Goal: Find specific page/section: Find specific page/section

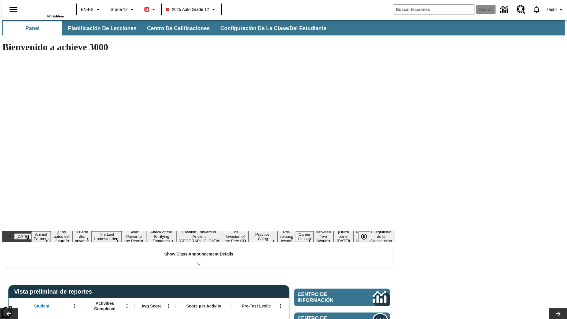
type input "-1"
click at [99, 28] on span "Planificación de lecciones" at bounding box center [102, 28] width 69 height 7
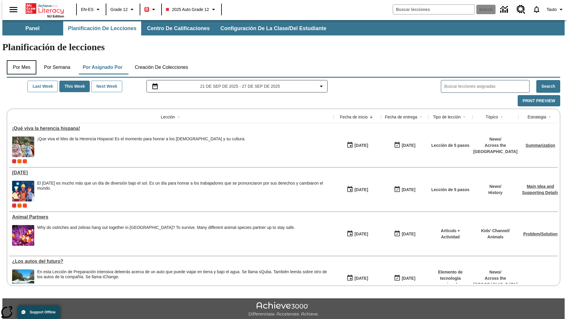
click at [19, 60] on button "Por mes" at bounding box center [22, 67] width 30 height 14
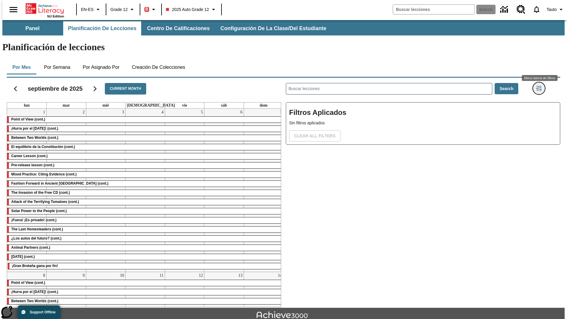
click at [541, 86] on icon "Menú lateral de filtros" at bounding box center [539, 88] width 5 height 5
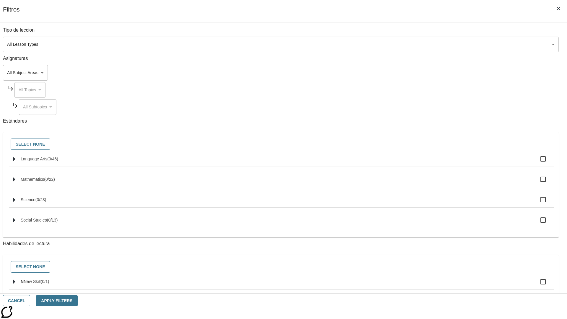
click at [426, 44] on body "Saltar al contenido principal NJ Edition EN-ES Grade 12 B 2025 Auto Grade 12 Se…" at bounding box center [283, 183] width 563 height 326
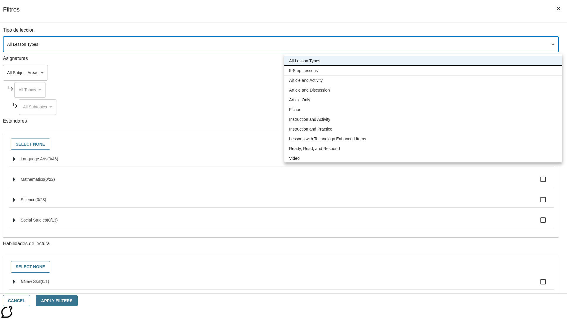
click at [423, 71] on li "5-Step Lessons" at bounding box center [424, 71] width 278 height 10
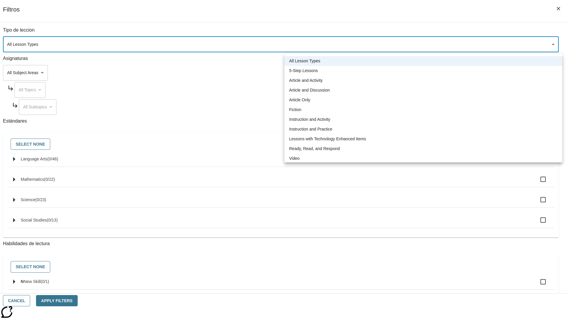
type input "1"
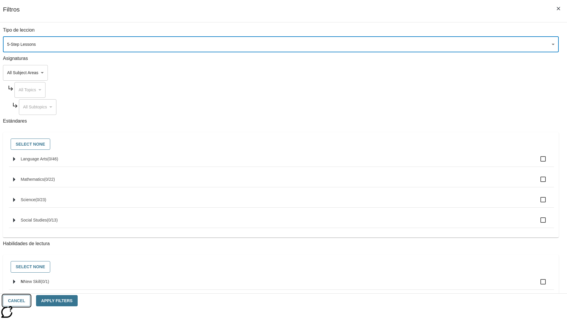
click at [30, 301] on button "Cancel" at bounding box center [16, 301] width 27 height 12
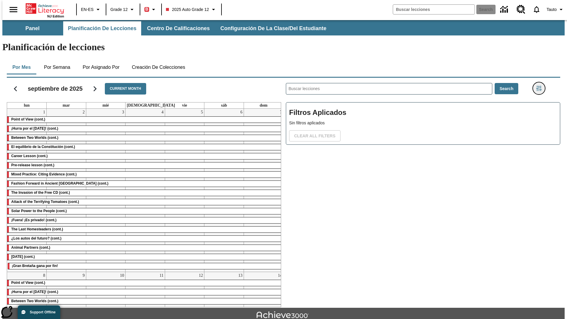
click at [541, 86] on icon "Menú lateral de filtros" at bounding box center [539, 88] width 5 height 5
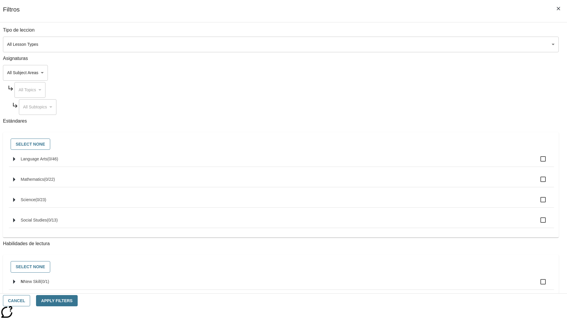
click at [426, 44] on body "Saltar al contenido principal NJ Edition EN-ES Grade 12 B 2025 Auto Grade 12 Se…" at bounding box center [283, 183] width 563 height 326
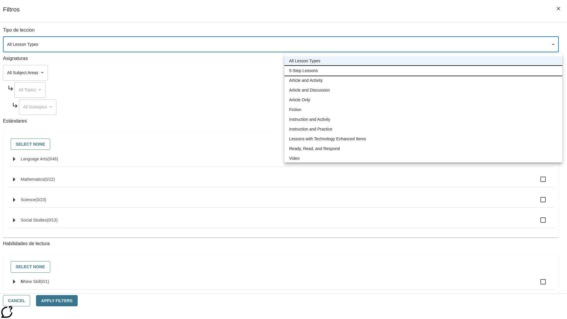
click at [423, 71] on li "5-Step Lessons" at bounding box center [424, 71] width 278 height 10
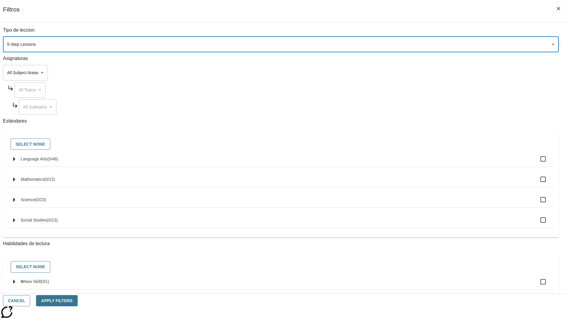
type input "1"
click at [77, 301] on button "Apply Filters" at bounding box center [56, 301] width 41 height 12
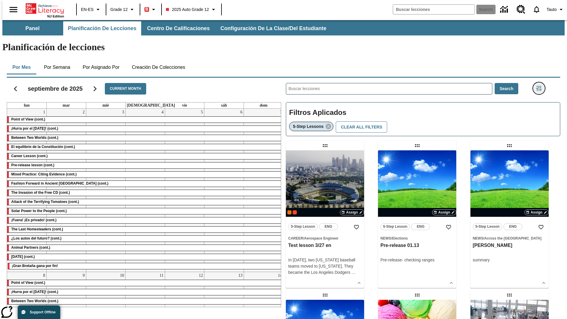
click at [541, 86] on icon "Menú lateral de filtros" at bounding box center [539, 88] width 5 height 5
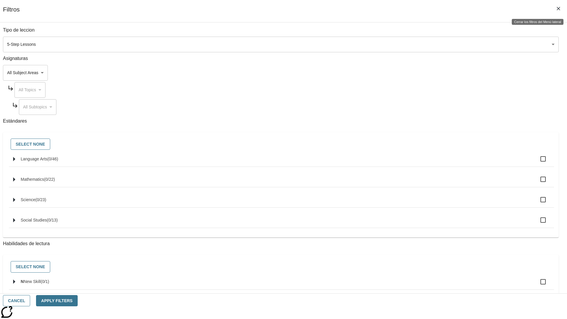
click at [559, 9] on icon "Cerrar los filtros del Menú lateral" at bounding box center [559, 9] width 4 height 4
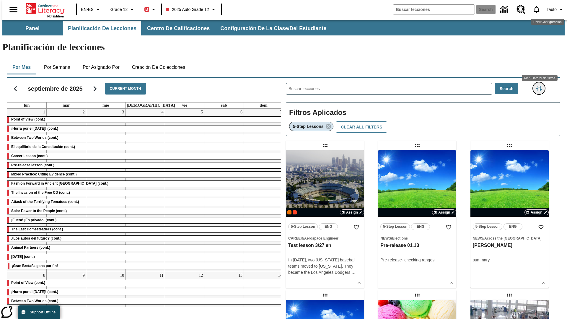
click at [541, 86] on icon "Menú lateral de filtros" at bounding box center [539, 88] width 5 height 5
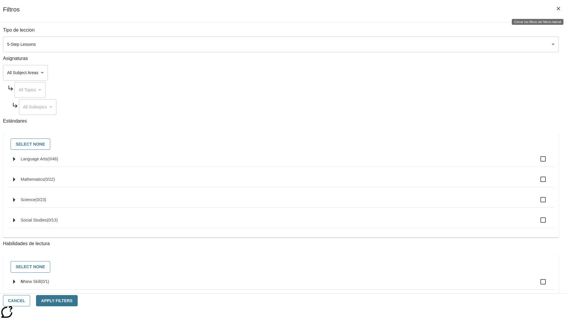
click at [559, 9] on icon "Cerrar los filtros del Menú lateral" at bounding box center [559, 9] width 4 height 4
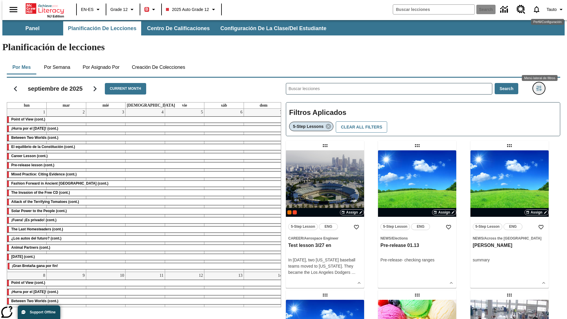
click at [541, 86] on icon "Menú lateral de filtros" at bounding box center [539, 88] width 5 height 5
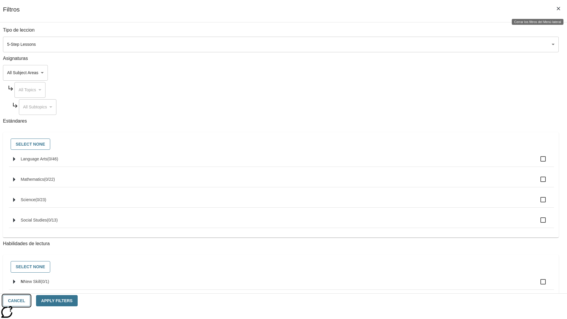
click at [30, 301] on button "Cancel" at bounding box center [16, 301] width 27 height 12
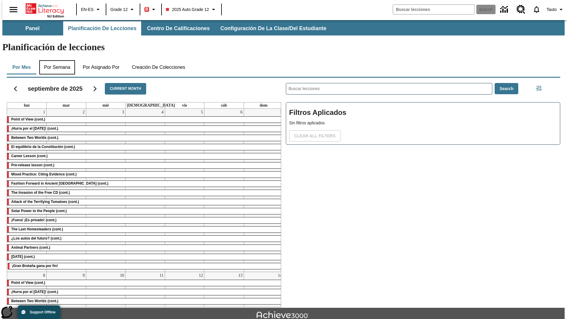
click at [55, 60] on button "Por semana" at bounding box center [57, 67] width 36 height 14
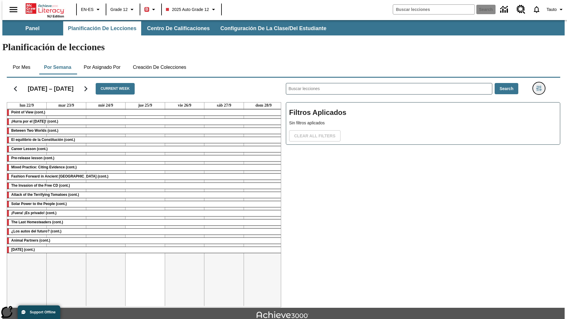
click at [541, 86] on icon "Menú lateral de filtros" at bounding box center [539, 88] width 5 height 5
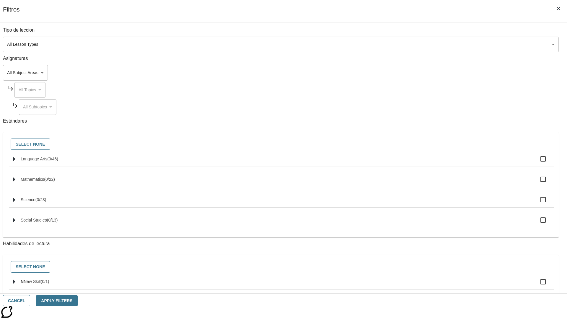
click at [426, 44] on body "Saltar al contenido principal NJ Edition EN-ES Grade 12 B 2025 Auto Grade 12 Se…" at bounding box center [283, 183] width 563 height 326
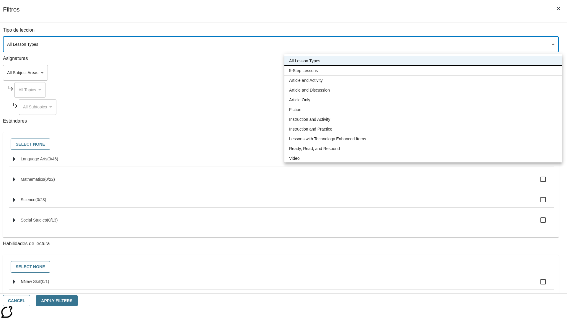
click at [423, 71] on li "5-Step Lessons" at bounding box center [424, 71] width 278 height 10
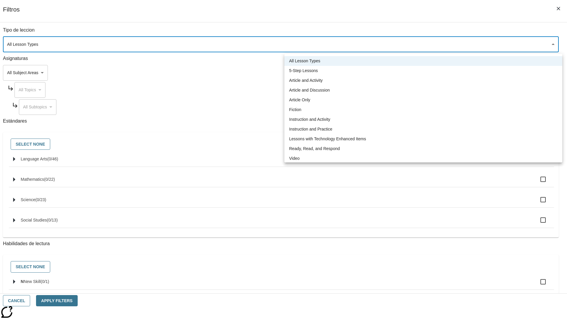
type input "1"
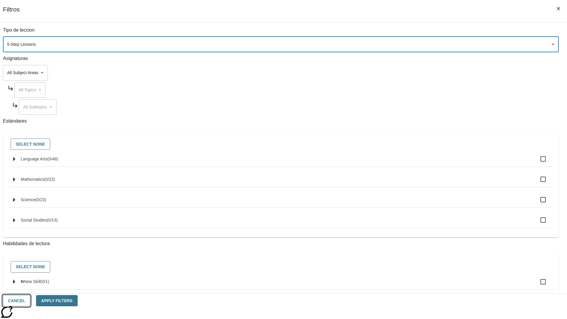
click at [30, 301] on button "Cancel" at bounding box center [16, 301] width 27 height 12
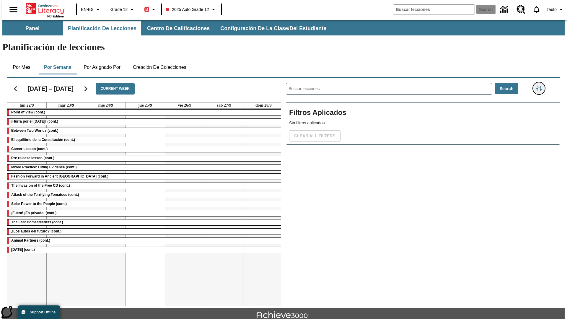
click at [541, 86] on icon "Menú lateral de filtros" at bounding box center [539, 88] width 5 height 5
